Goal: Obtain resource: Download file/media

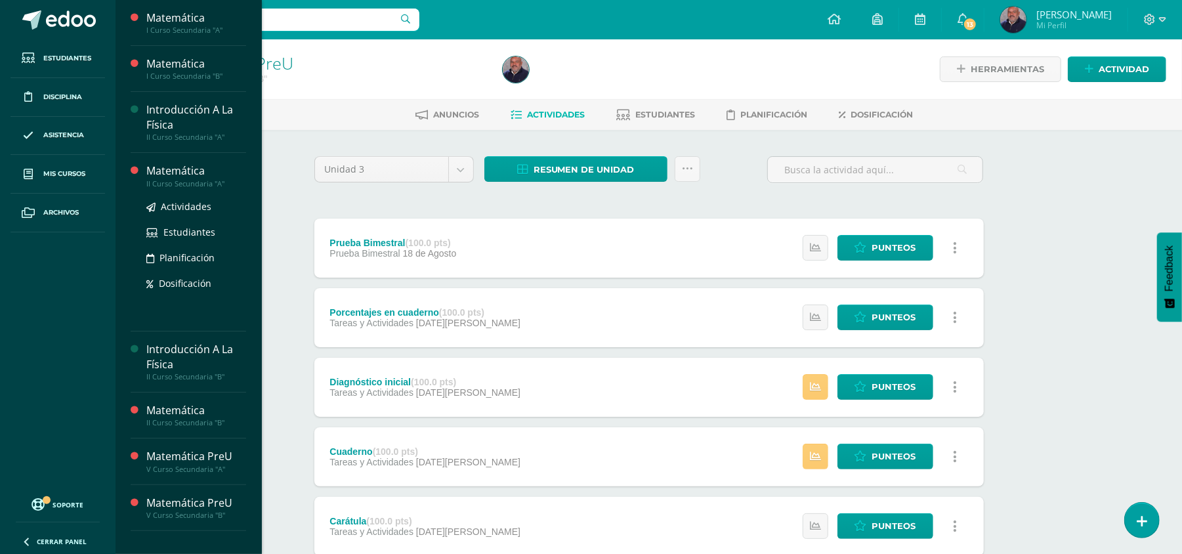
click at [175, 179] on div "II Curso Secundaria "A"" at bounding box center [196, 183] width 100 height 9
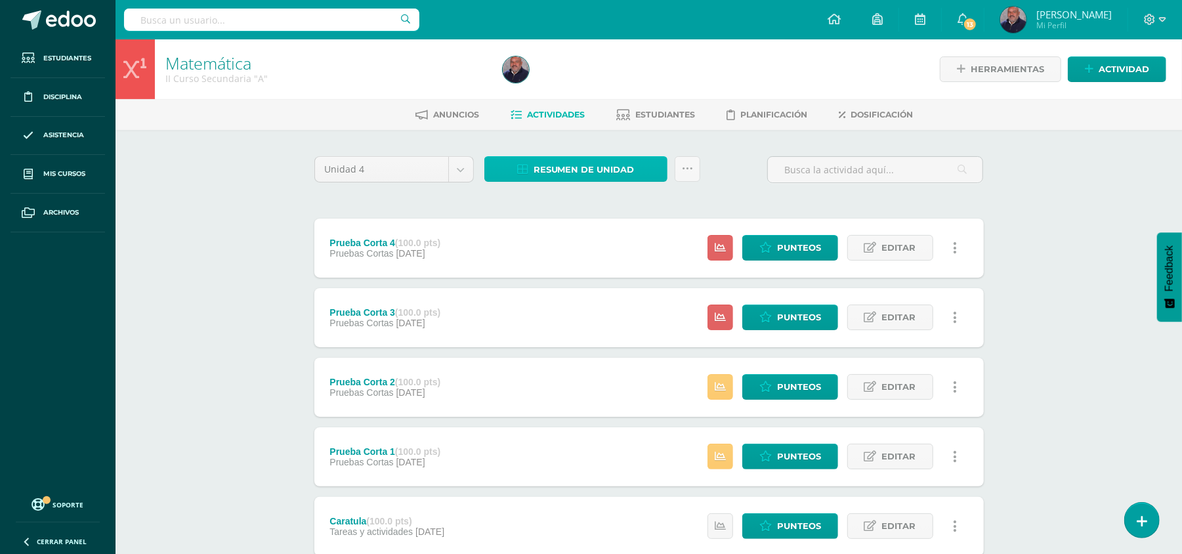
click at [591, 163] on span "Resumen de unidad" at bounding box center [583, 169] width 101 height 24
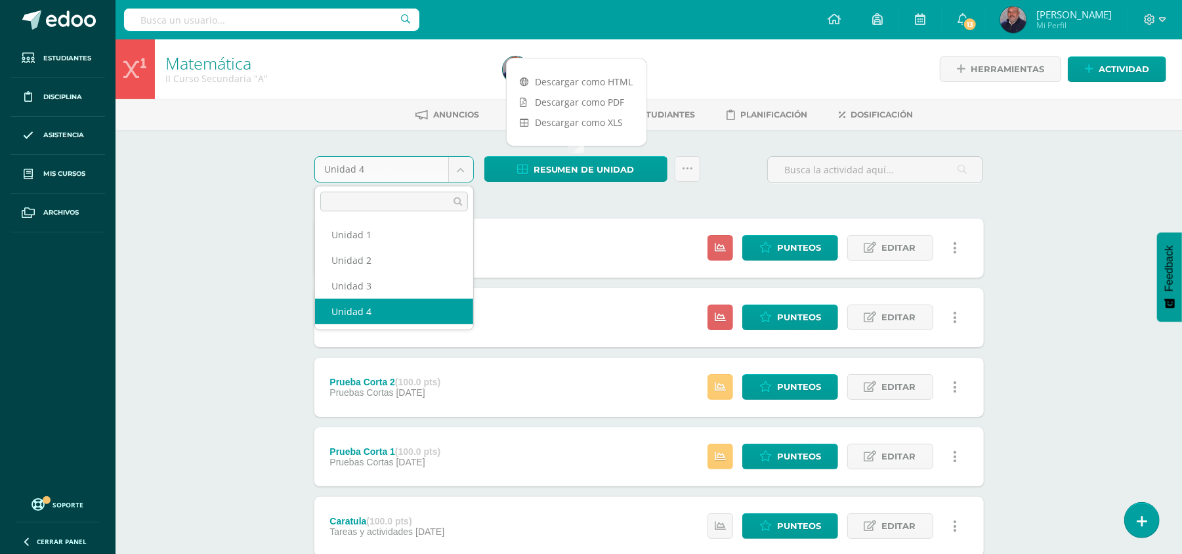
click at [455, 161] on body "Estudiantes Disciplina Asistencia Mis cursos Archivos Soporte Ayuda Reportar un…" at bounding box center [591, 356] width 1182 height 713
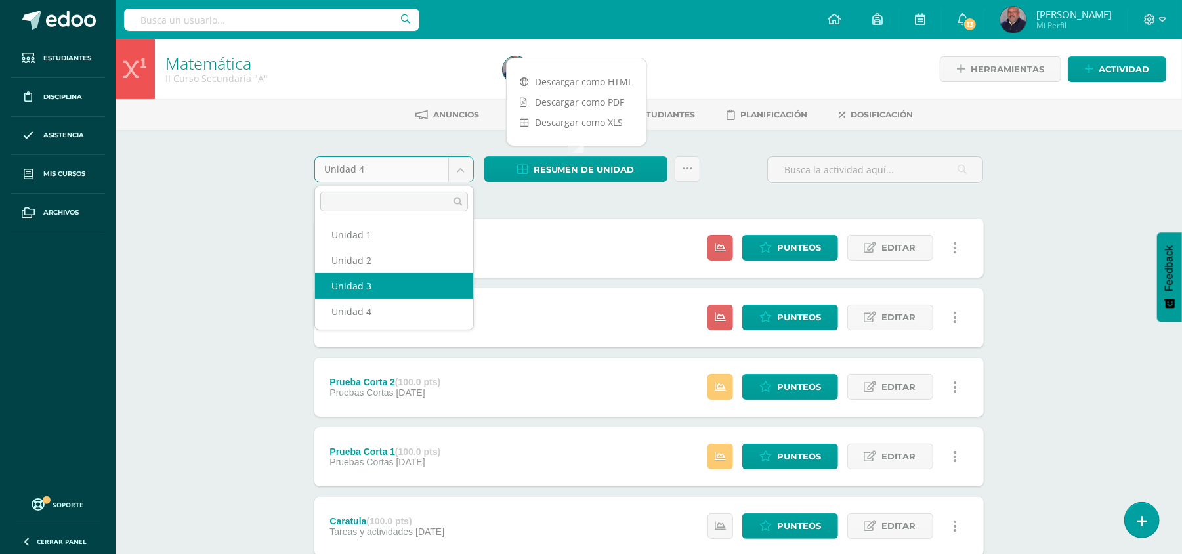
select select "Unidad 3"
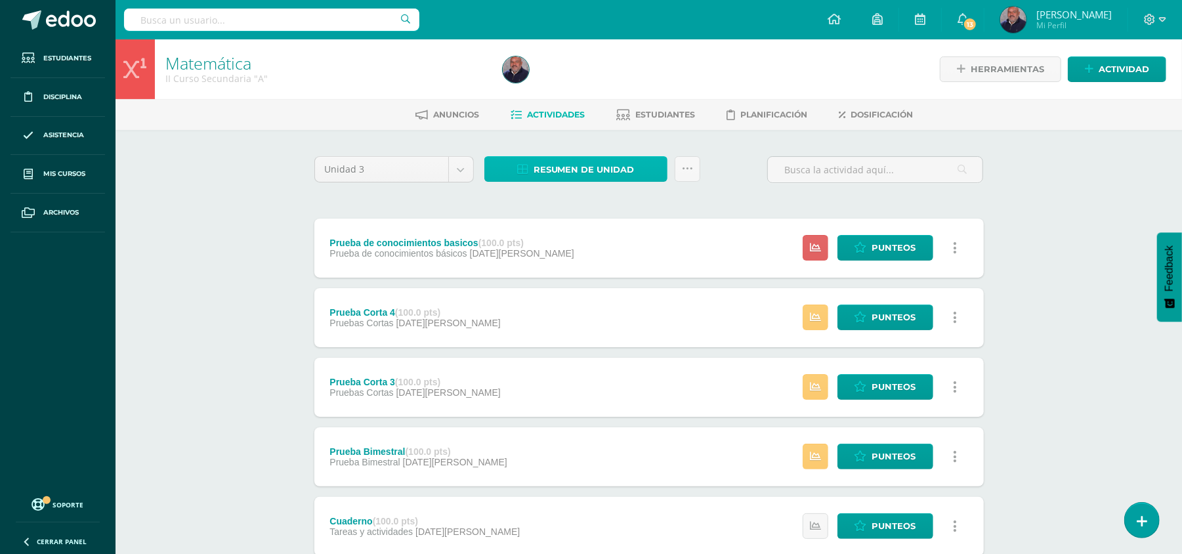
click at [600, 165] on span "Resumen de unidad" at bounding box center [583, 169] width 101 height 24
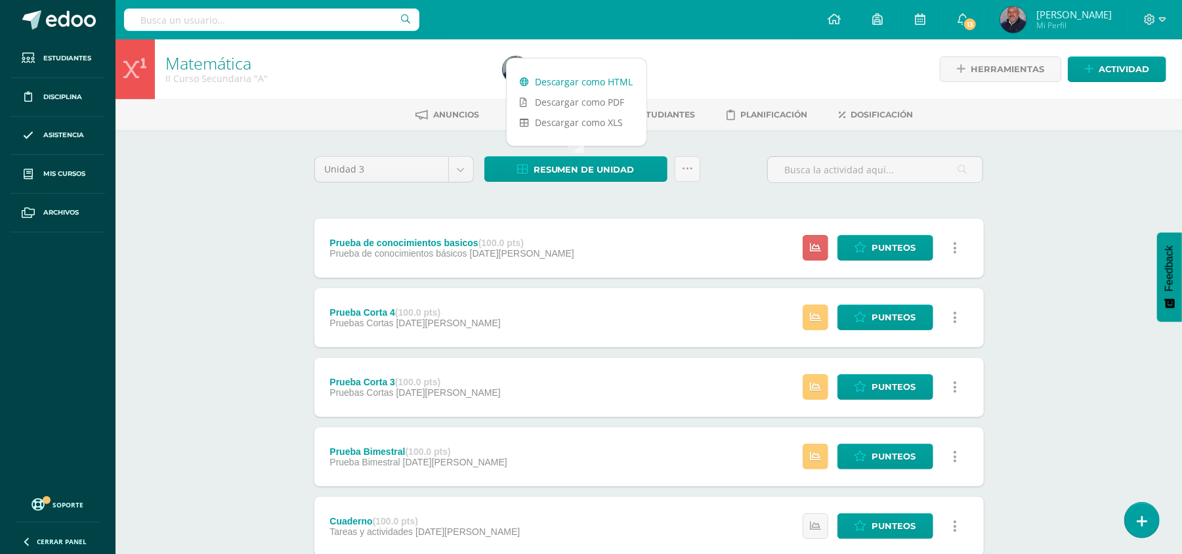
click at [598, 79] on link "Descargar como HTML" at bounding box center [577, 82] width 140 height 20
drag, startPoint x: 732, startPoint y: 190, endPoint x: 725, endPoint y: 126, distance: 64.1
click at [732, 190] on div "Unidad 3 Unidad 1 Unidad 2 Unidad 3 Unidad 4 Resumen de unidad Enviar punteos a…" at bounding box center [649, 174] width 680 height 37
click at [665, 113] on span "Estudiantes" at bounding box center [666, 115] width 60 height 10
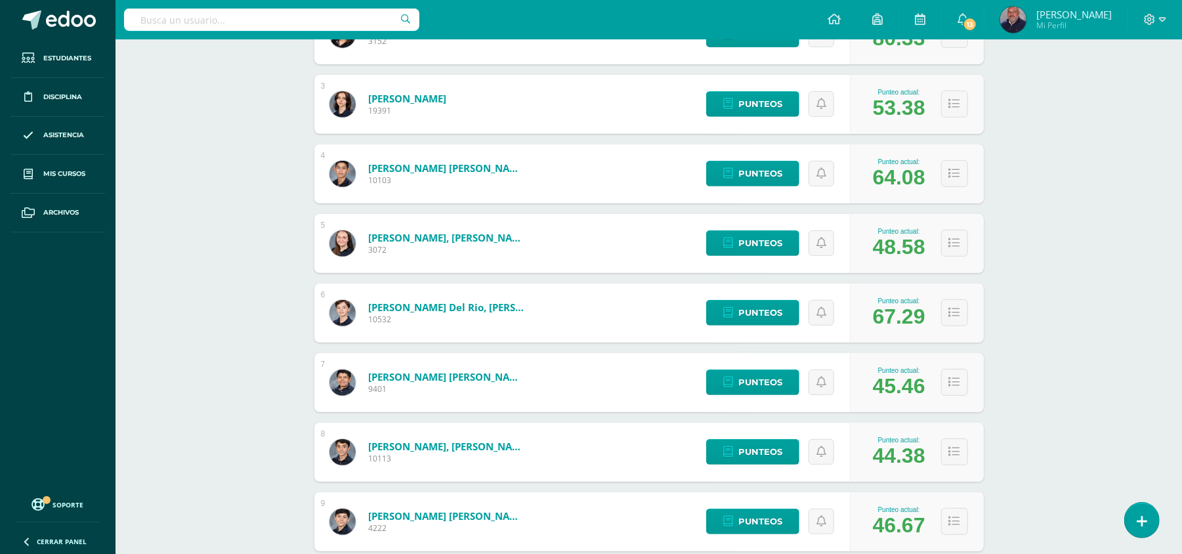
scroll to position [175, 0]
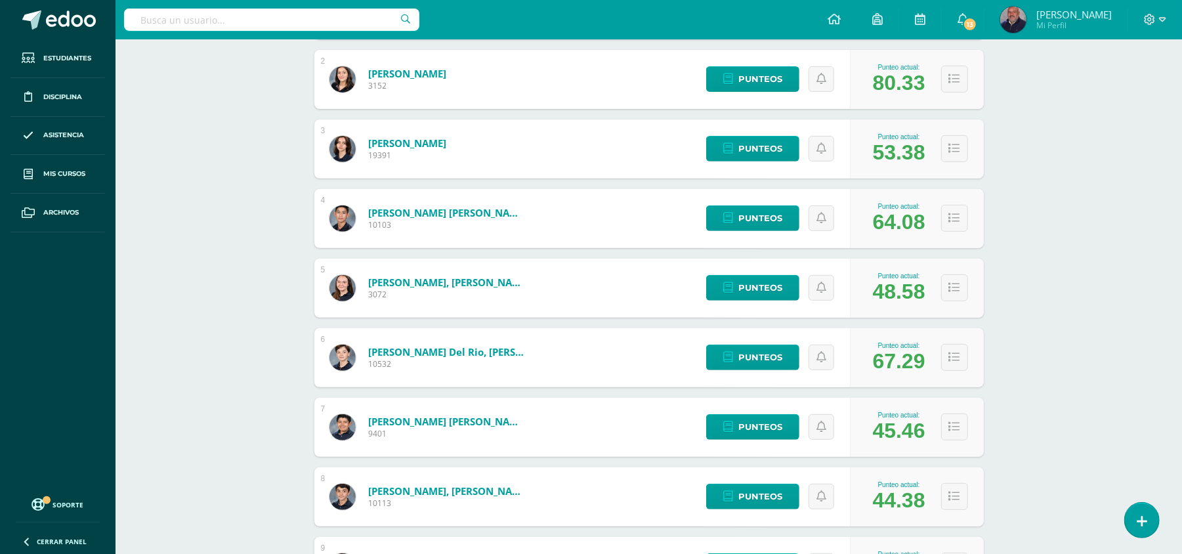
scroll to position [0, 0]
